Goal: Find specific page/section: Find specific page/section

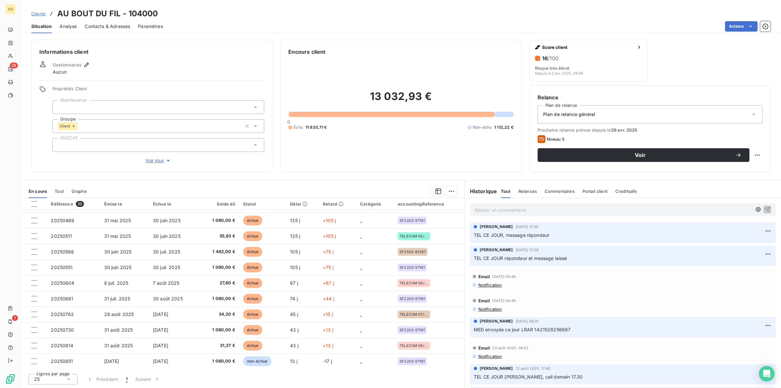
scroll to position [138, 0]
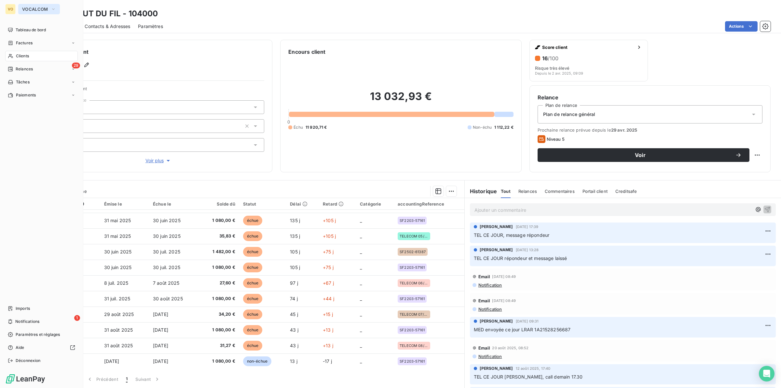
click at [42, 8] on span "VOCALCOM" at bounding box center [35, 9] width 26 height 5
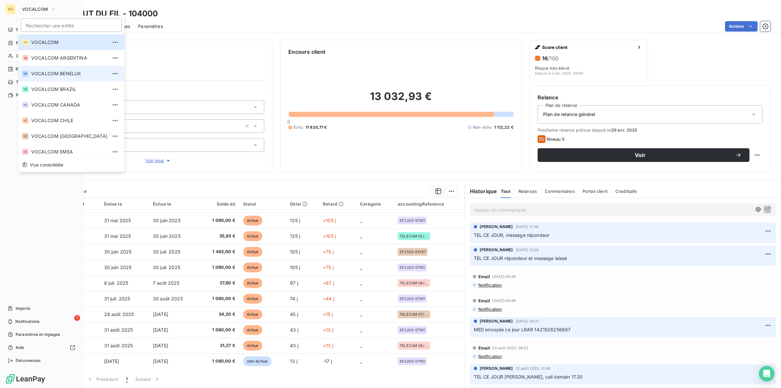
click at [56, 78] on li "VB VOCALCOM BENELUX" at bounding box center [71, 74] width 106 height 16
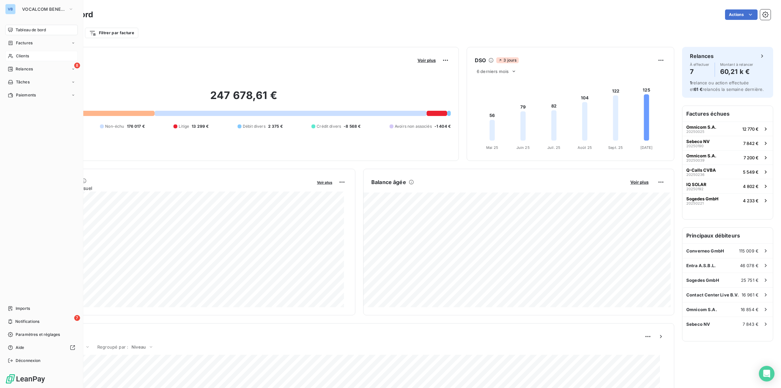
click at [22, 55] on span "Clients" at bounding box center [22, 56] width 13 height 6
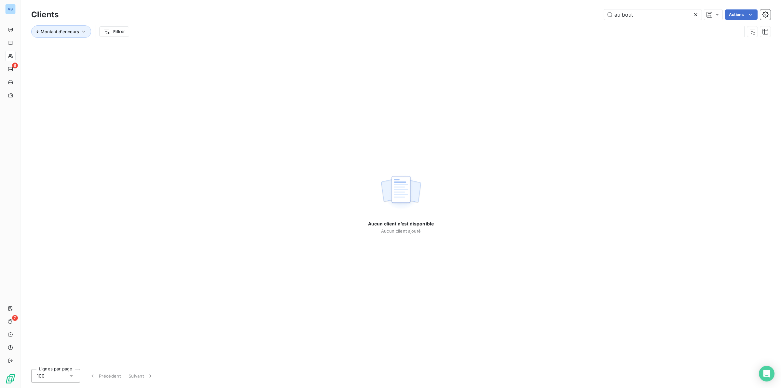
click at [696, 12] on icon at bounding box center [696, 14] width 7 height 7
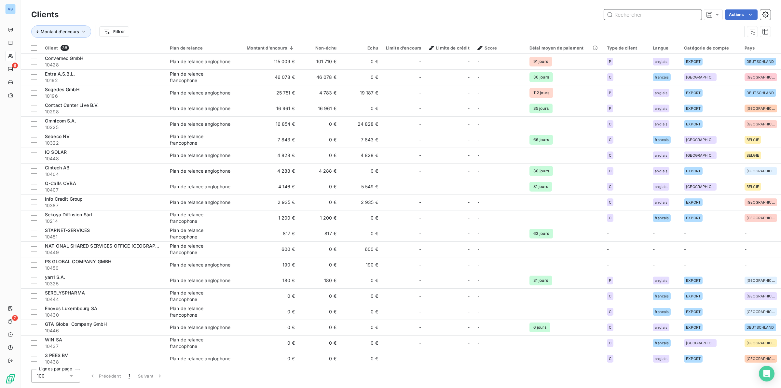
click at [638, 11] on input "text" at bounding box center [653, 14] width 98 height 10
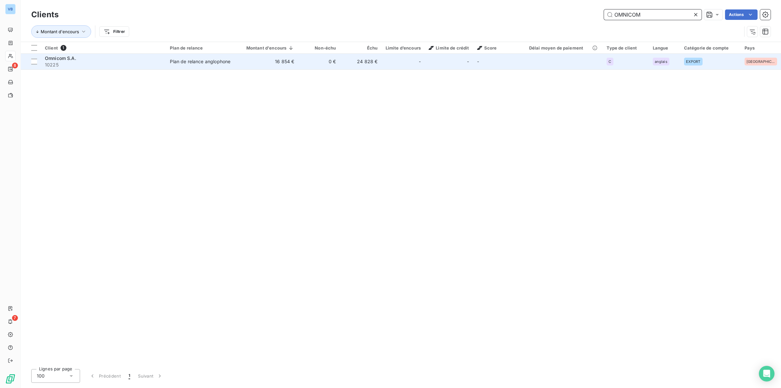
type input "OMNICOM"
click at [60, 60] on span "Omnicom S.A." at bounding box center [60, 58] width 31 height 6
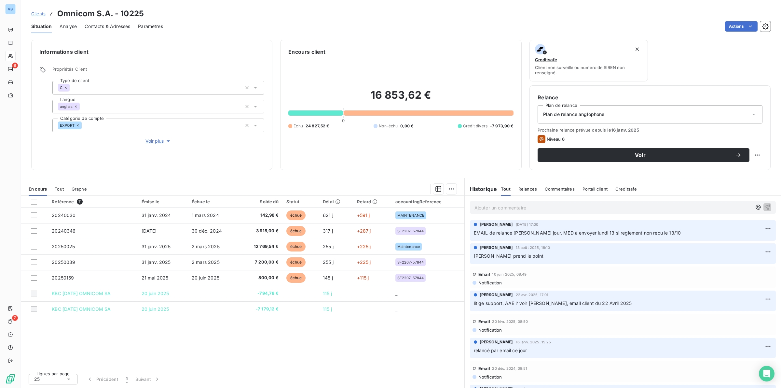
click at [230, 186] on div at bounding box center [276, 189] width 362 height 10
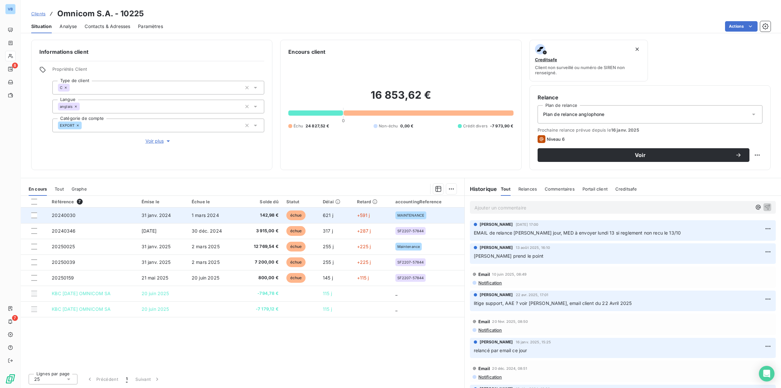
click at [233, 213] on td "1 mars 2024" at bounding box center [213, 215] width 51 height 16
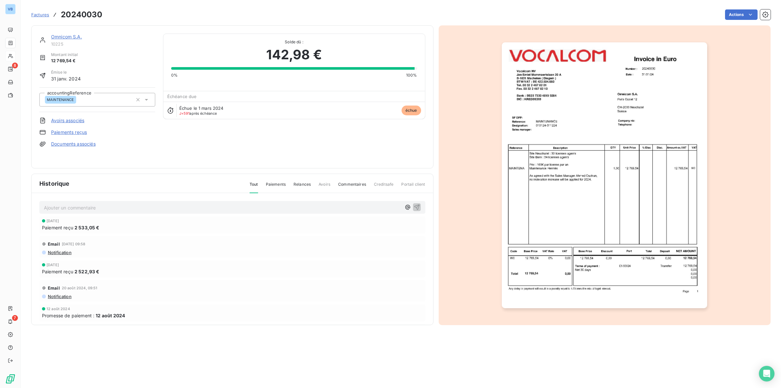
click at [577, 161] on img "button" at bounding box center [604, 175] width 205 height 266
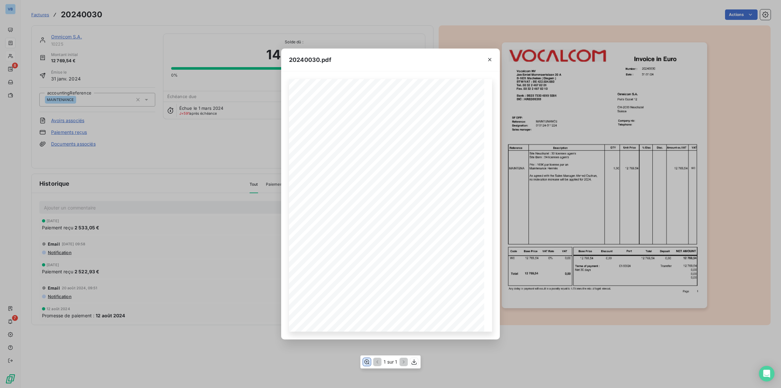
click at [367, 361] on icon "button" at bounding box center [367, 361] width 5 height 5
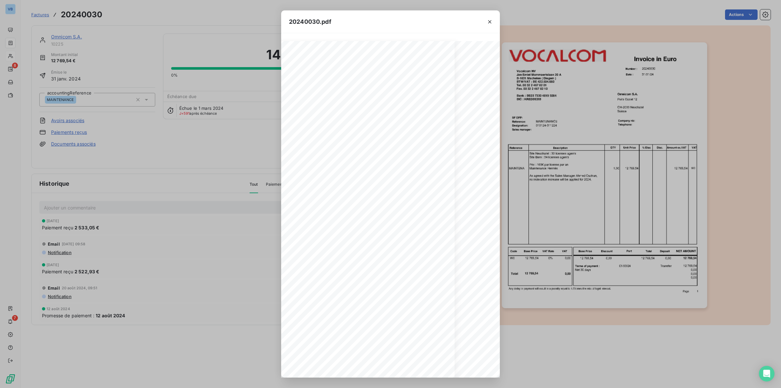
scroll to position [0, 38]
drag, startPoint x: 162, startPoint y: 145, endPoint x: 109, endPoint y: 105, distance: 66.2
click at [162, 145] on div "20240030.pdf Reference: Number : 20240030 [DATE] MAINTENANCE Date : Omnicom S.A…" at bounding box center [390, 194] width 781 height 388
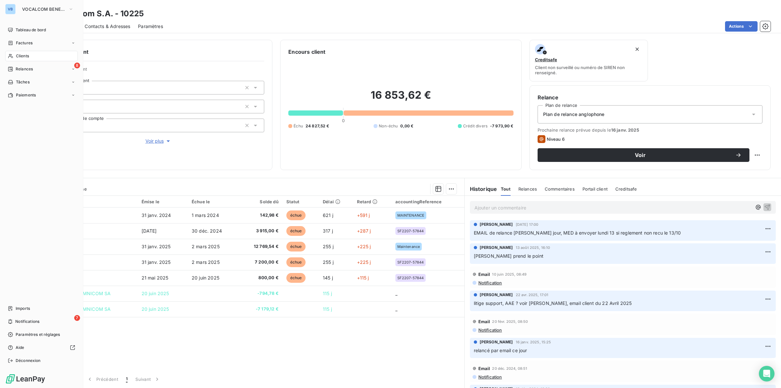
click at [13, 9] on div "VB" at bounding box center [10, 9] width 10 height 10
click at [35, 7] on span "VOCALCOM BENELUX" at bounding box center [44, 9] width 44 height 5
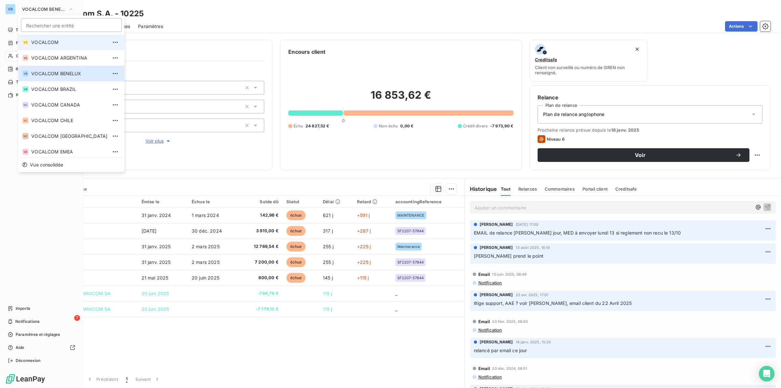
click at [45, 41] on span "VOCALCOM" at bounding box center [69, 42] width 76 height 7
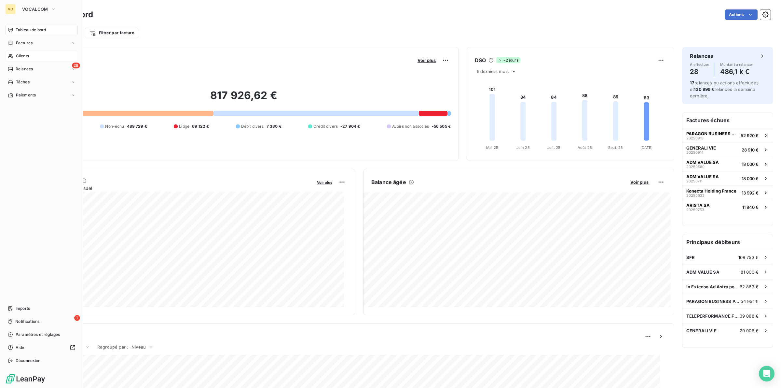
click at [30, 56] on div "Clients" at bounding box center [41, 56] width 73 height 10
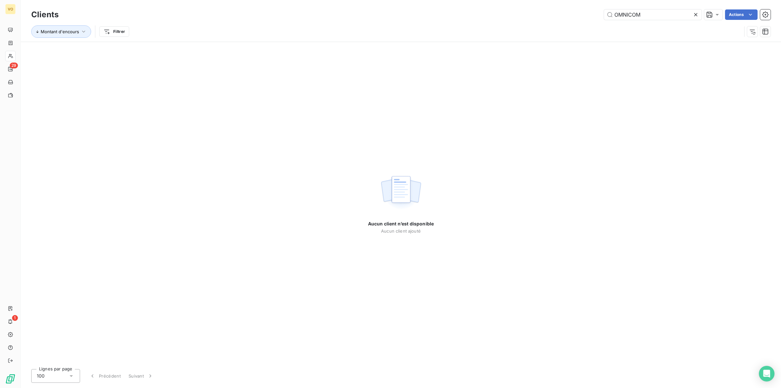
drag, startPoint x: 642, startPoint y: 12, endPoint x: 590, endPoint y: 11, distance: 52.4
click at [590, 11] on div "OMNICOM Actions" at bounding box center [418, 14] width 705 height 10
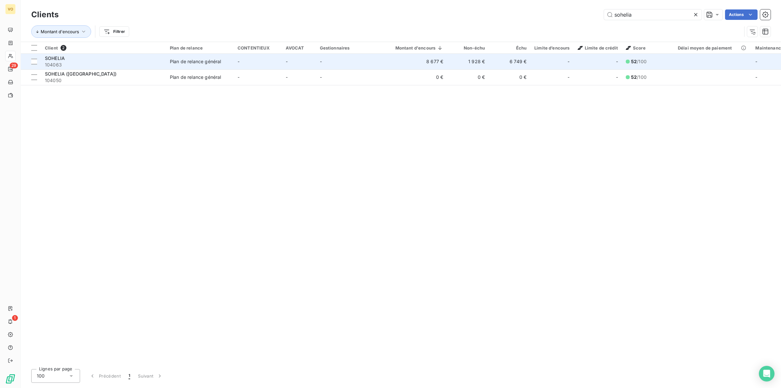
type input "sohelia"
click at [110, 61] on div "SOHELIA" at bounding box center [103, 58] width 117 height 7
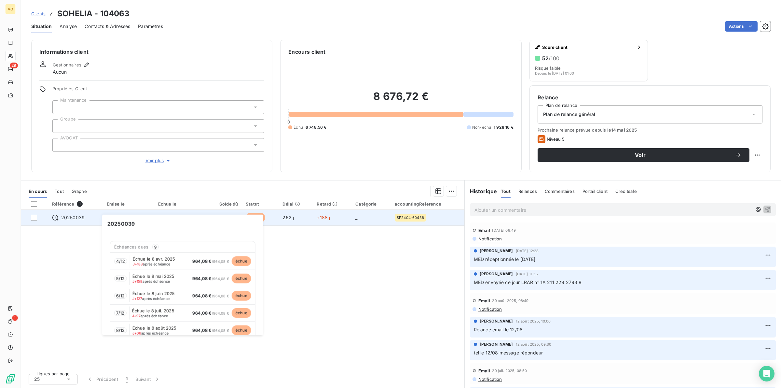
click at [83, 218] on span "20250039" at bounding box center [72, 217] width 23 height 7
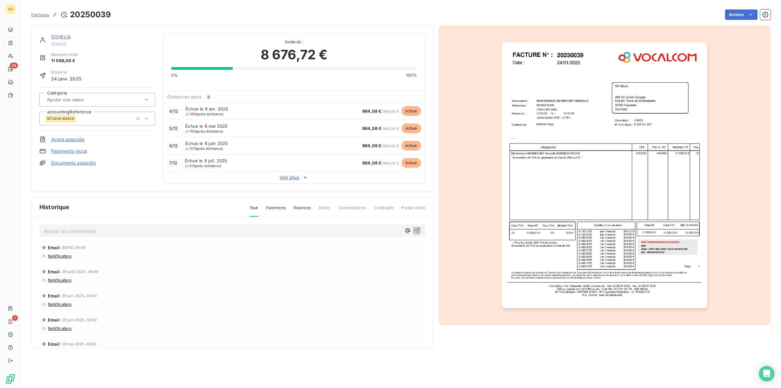
click at [286, 175] on span "Voir plus" at bounding box center [294, 177] width 262 height 7
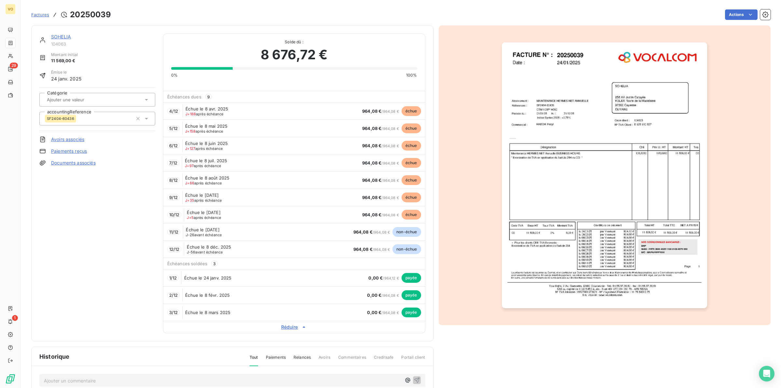
click at [567, 164] on img "button" at bounding box center [604, 175] width 205 height 266
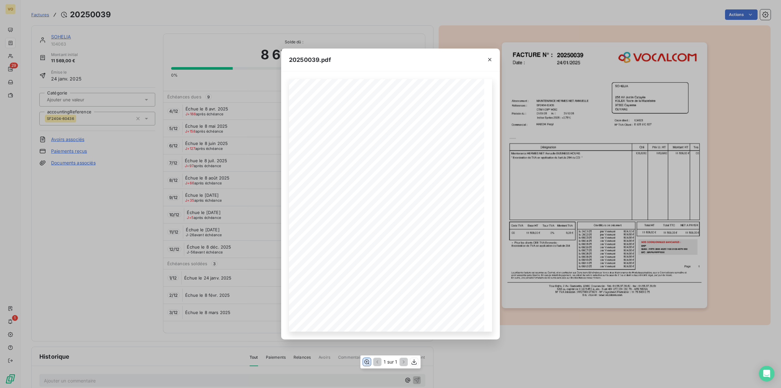
click at [365, 361] on icon "button" at bounding box center [367, 361] width 5 height 5
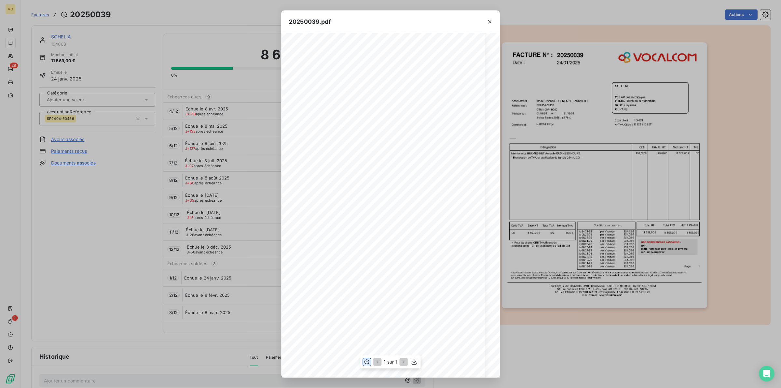
scroll to position [0, 7]
drag, startPoint x: 77, startPoint y: 265, endPoint x: 150, endPoint y: 189, distance: 105.5
click at [84, 263] on div "20250039.pdf Références : FACTURE N° : SOHELIA 258 AV [PERSON_NAME] [GEOGRAPHIC…" at bounding box center [390, 194] width 781 height 388
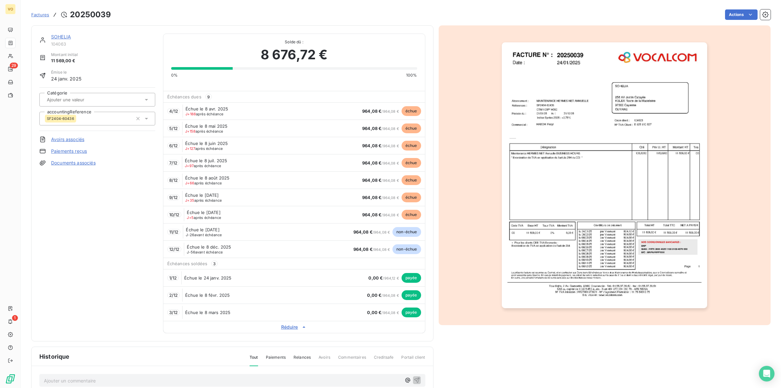
click at [581, 174] on img "button" at bounding box center [604, 175] width 205 height 266
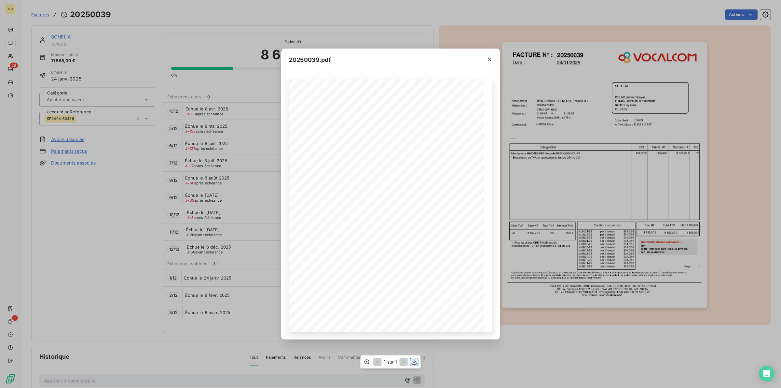
click at [416, 362] on icon "button" at bounding box center [414, 361] width 7 height 7
drag, startPoint x: 193, startPoint y: 76, endPoint x: 207, endPoint y: 67, distance: 16.6
click at [196, 75] on div "20250039.pdf Références : FACTURE N° : SOHELIA 258 AV [PERSON_NAME] [GEOGRAPHIC…" at bounding box center [390, 194] width 781 height 388
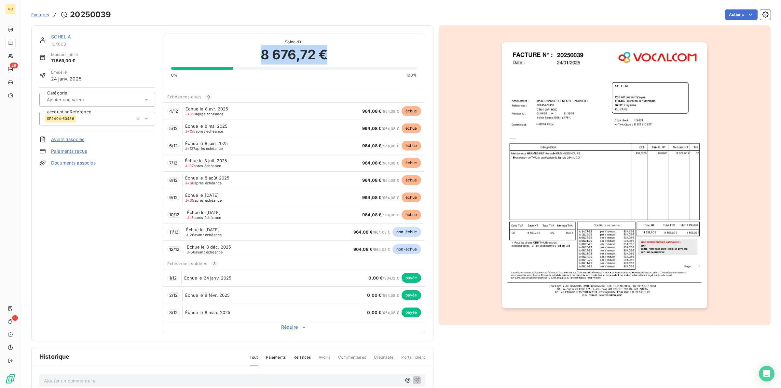
drag, startPoint x: 256, startPoint y: 54, endPoint x: 344, endPoint y: 53, distance: 87.9
click at [344, 53] on div "8 676,72 €" at bounding box center [294, 55] width 246 height 20
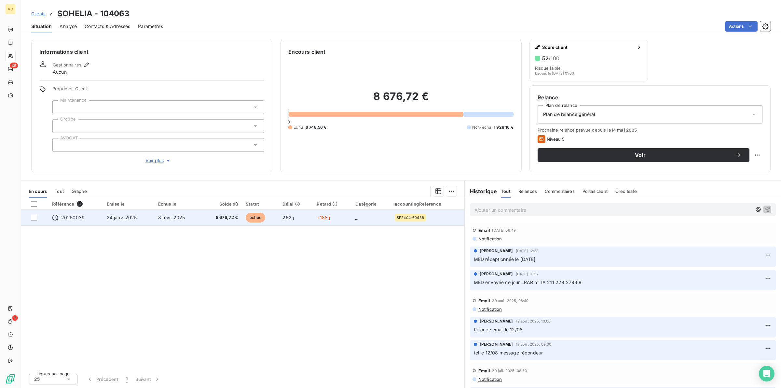
click at [108, 214] on td "24 janv. 2025" at bounding box center [128, 218] width 51 height 16
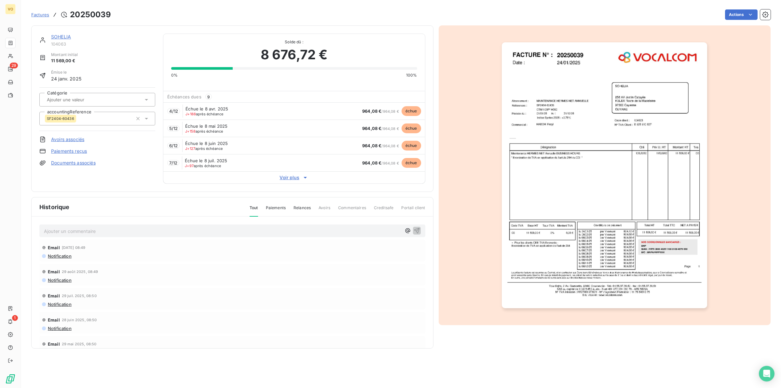
click at [589, 243] on img "button" at bounding box center [604, 175] width 205 height 266
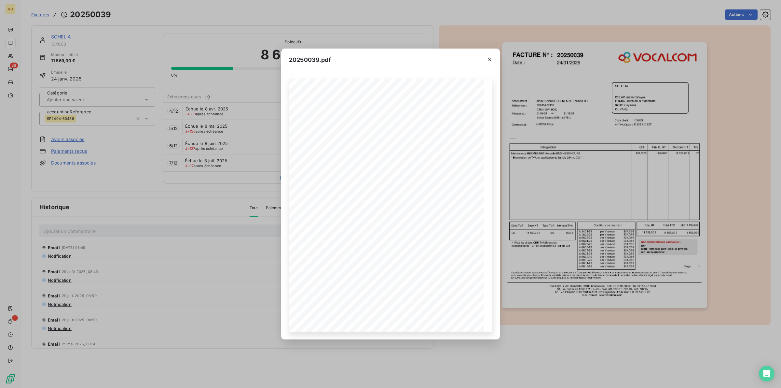
drag, startPoint x: 213, startPoint y: 33, endPoint x: 229, endPoint y: 47, distance: 21.2
click at [214, 36] on div "20250039.pdf Références : FACTURE N° : SOHELIA 258 AV [PERSON_NAME] [GEOGRAPHIC…" at bounding box center [390, 194] width 781 height 388
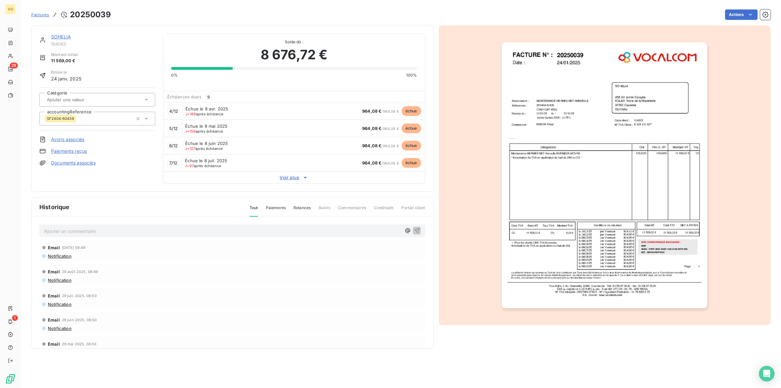
click at [294, 178] on span "Voir plus" at bounding box center [294, 177] width 262 height 7
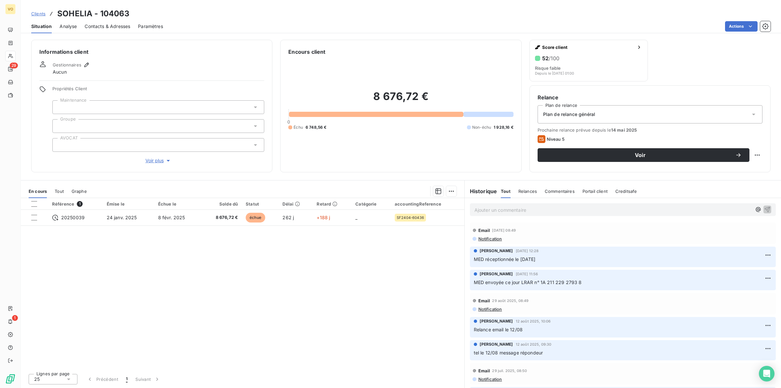
click at [386, 283] on div "Référence 1 Émise le Échue le Solde dû Statut Délai Retard Catégorie accounting…" at bounding box center [243, 283] width 444 height 170
